Goal: Information Seeking & Learning: Find specific fact

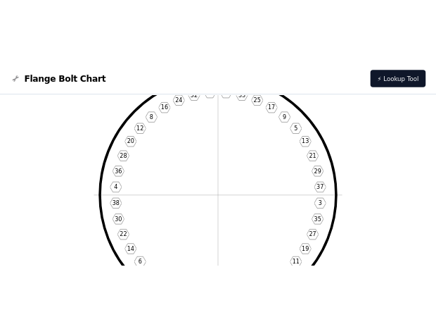
scroll to position [183, 0]
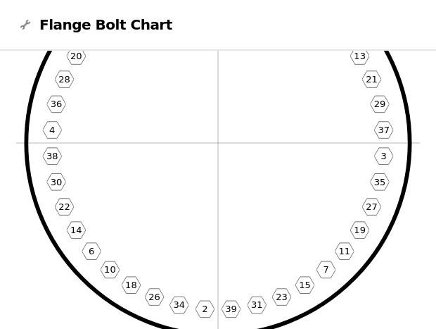
click at [208, 243] on icon "1 33 25 17 9 5 13 21 29 37 3 35 27 19 11 7 15 23 31 39 2 34 26 18 10 6 14 22 30…" at bounding box center [218, 143] width 404 height 404
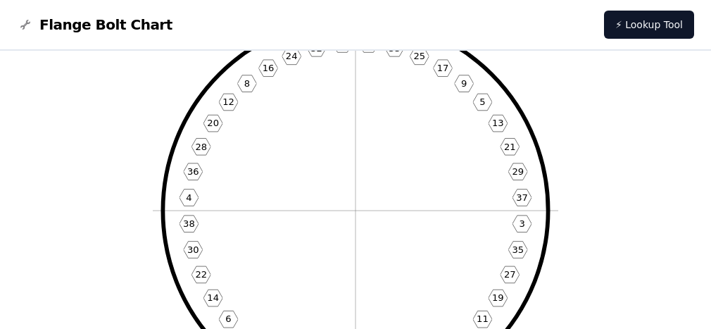
scroll to position [141, 0]
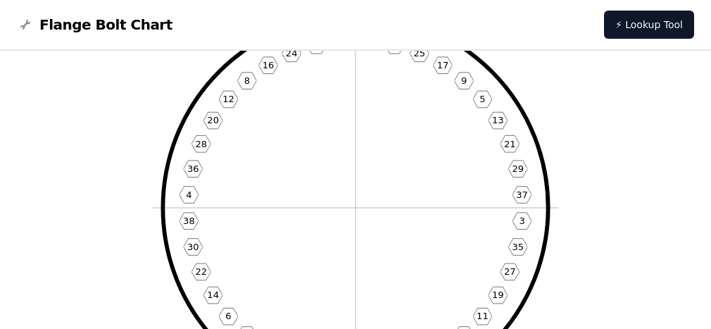
scroll to position [141, 0]
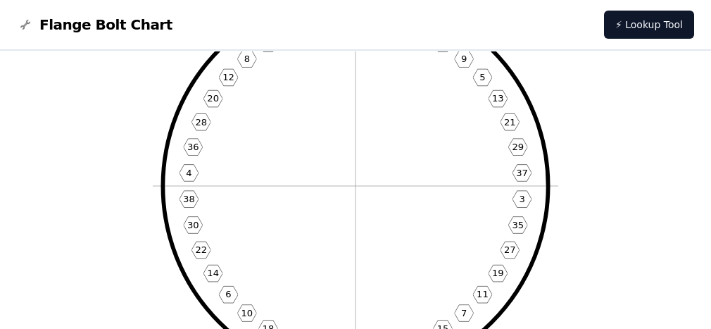
scroll to position [70, 0]
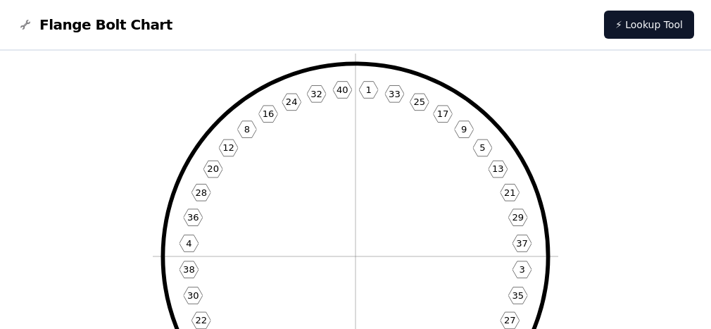
drag, startPoint x: 582, startPoint y: 52, endPoint x: 575, endPoint y: 27, distance: 25.6
drag, startPoint x: 575, startPoint y: 27, endPoint x: 127, endPoint y: 144, distance: 462.5
